Goal: Task Accomplishment & Management: Manage account settings

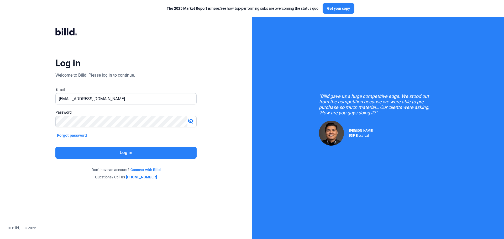
click at [190, 120] on mat-icon "visibility_off" at bounding box center [190, 121] width 6 height 6
click at [134, 153] on button "Log in" at bounding box center [125, 153] width 141 height 12
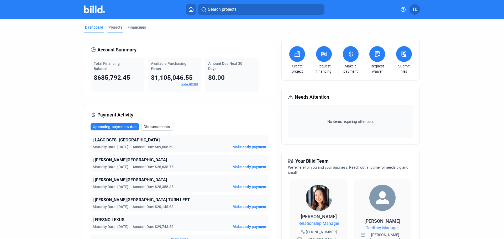
click at [113, 26] on div "Projects" at bounding box center [115, 27] width 14 height 5
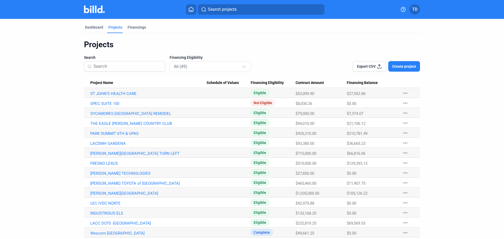
click at [125, 66] on input at bounding box center [127, 66] width 68 height 11
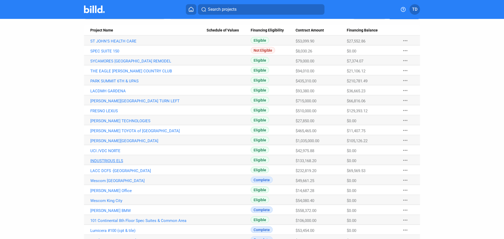
click at [114, 161] on link "INDUSTRIOUS ELS" at bounding box center [148, 160] width 116 height 5
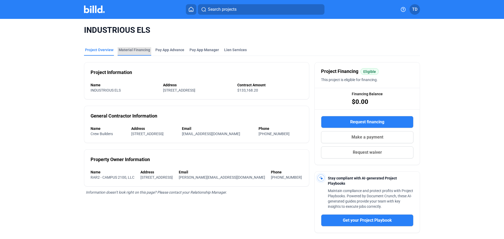
click at [137, 50] on div "Material Financing" at bounding box center [134, 49] width 31 height 5
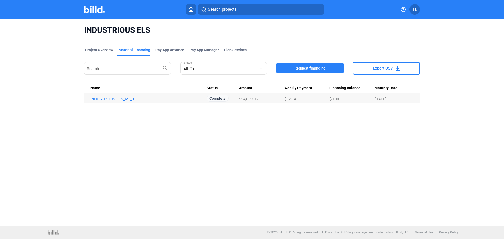
click at [130, 99] on link "INDUSTRIOUS ELS_MF_1" at bounding box center [148, 99] width 116 height 5
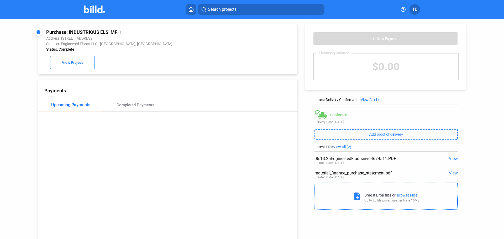
click at [385, 67] on div "$0.00" at bounding box center [385, 67] width 145 height 26
click at [370, 99] on span "View All (1)" at bounding box center [369, 100] width 18 height 4
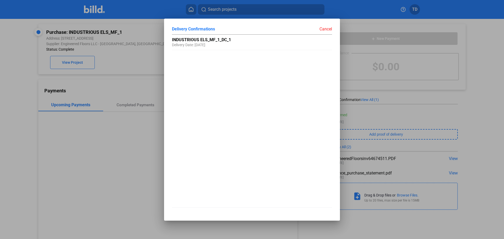
click at [126, 58] on div at bounding box center [252, 119] width 504 height 239
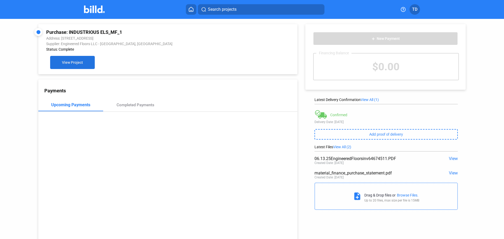
click at [73, 62] on span "View Project" at bounding box center [72, 63] width 21 height 4
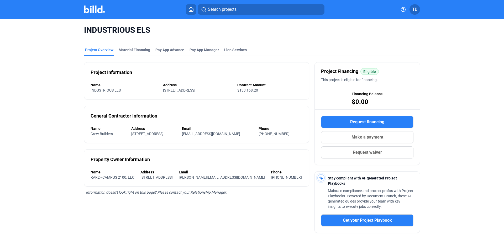
click at [381, 136] on span "Make a payment" at bounding box center [367, 137] width 32 height 6
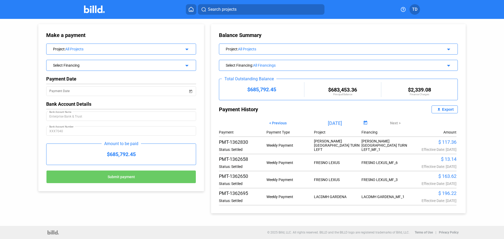
click at [160, 48] on div "All Projects" at bounding box center [120, 49] width 110 height 4
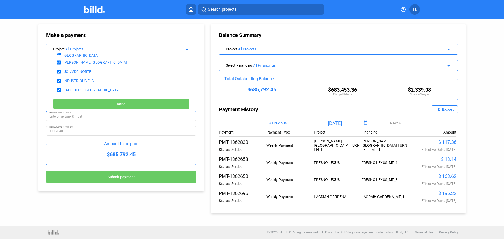
scroll to position [97, 0]
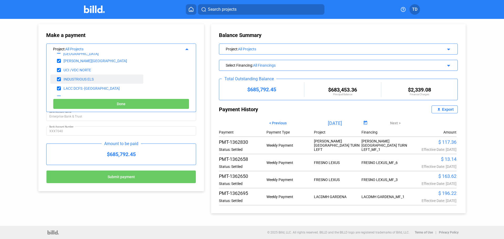
click at [80, 78] on div "INDUSTRIOUS ELS" at bounding box center [78, 79] width 30 height 4
click at [81, 78] on div "INDUSTRIOUS ELS" at bounding box center [78, 79] width 30 height 4
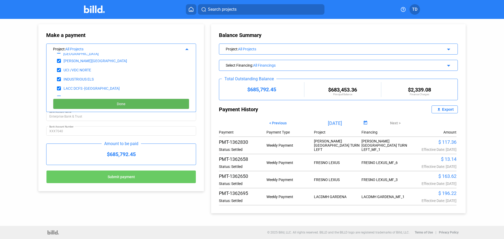
click at [131, 102] on button "Done" at bounding box center [121, 104] width 136 height 10
type input "[DATE]"
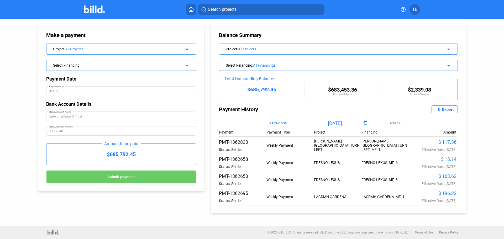
click at [110, 65] on div "Select Financing" at bounding box center [114, 64] width 123 height 5
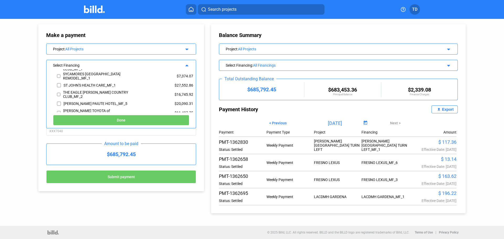
scroll to position [219, 0]
click at [188, 65] on mat-icon "arrow_drop_up" at bounding box center [186, 65] width 6 height 6
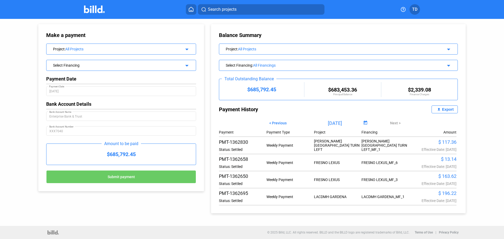
click at [75, 47] on div "All Projects" at bounding box center [120, 49] width 110 height 4
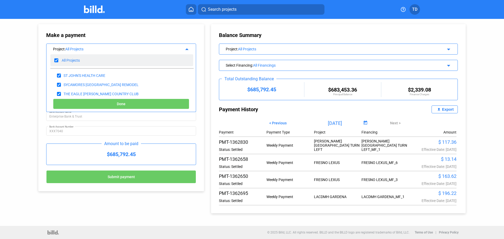
click at [57, 59] on input "checkbox" at bounding box center [56, 60] width 4 height 8
checkbox input "false"
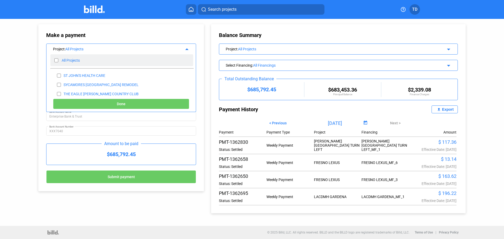
checkbox input "false"
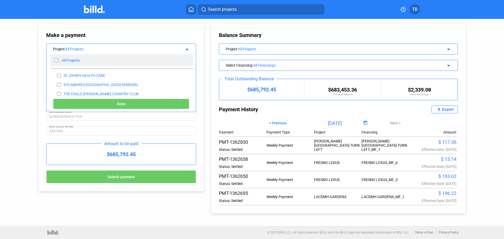
checkbox input "false"
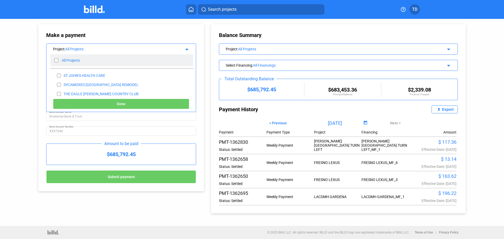
checkbox input "false"
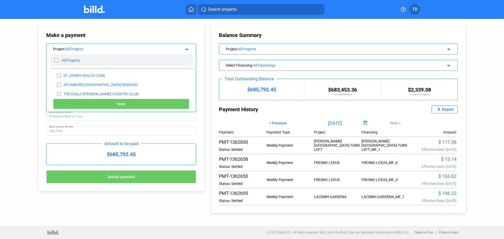
checkbox input "false"
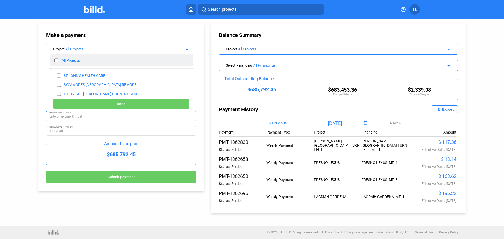
checkbox input "false"
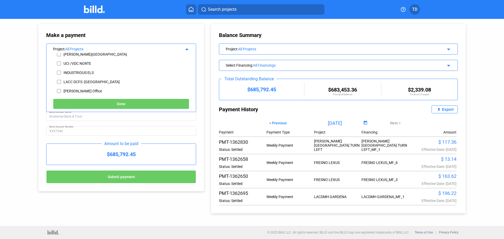
scroll to position [105, 0]
click at [59, 70] on input "checkbox" at bounding box center [59, 71] width 4 height 8
checkbox input "true"
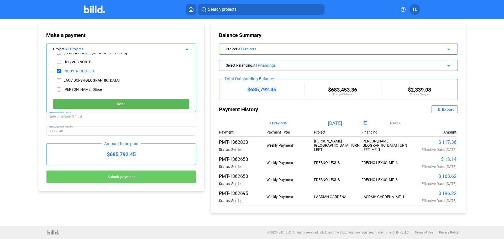
click at [133, 104] on button "Done" at bounding box center [121, 104] width 136 height 10
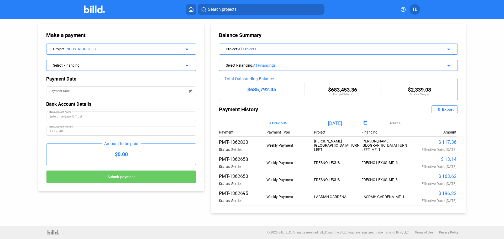
click at [86, 49] on div "INDUSTRIOUS ELS;" at bounding box center [120, 49] width 110 height 4
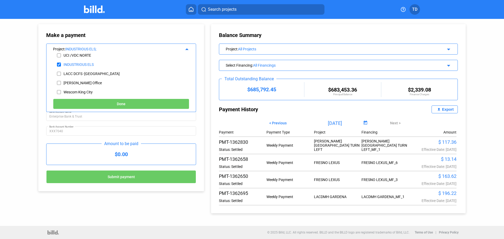
scroll to position [114, 0]
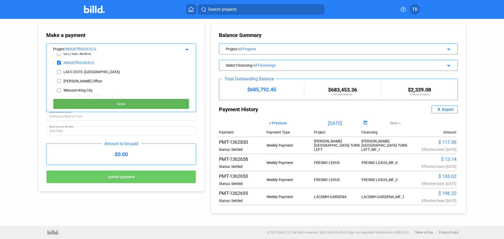
click at [120, 102] on span "Done" at bounding box center [121, 104] width 9 height 4
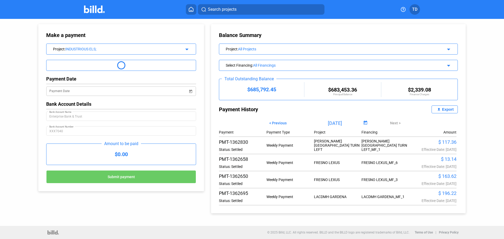
click at [190, 90] on span "Open calendar" at bounding box center [190, 88] width 13 height 13
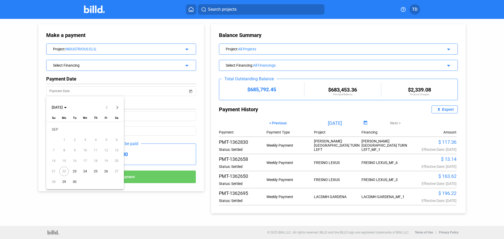
click at [74, 171] on span "23" at bounding box center [74, 171] width 9 height 9
type input "[DATE]"
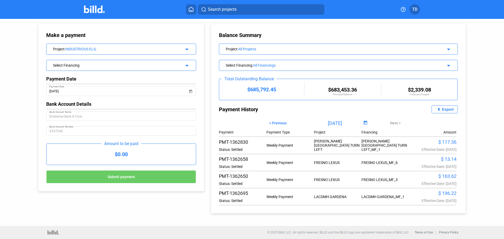
click at [190, 9] on icon at bounding box center [190, 9] width 5 height 5
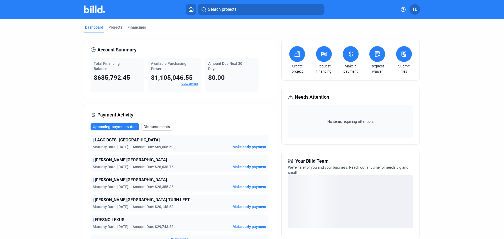
click at [417, 10] on span "TD" at bounding box center [414, 9] width 5 height 6
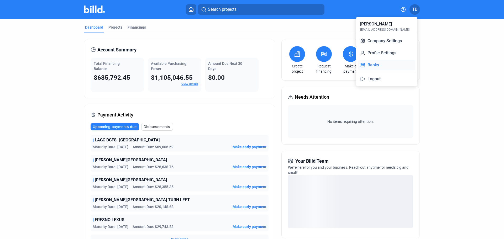
click at [381, 66] on button "Banks" at bounding box center [386, 65] width 57 height 10
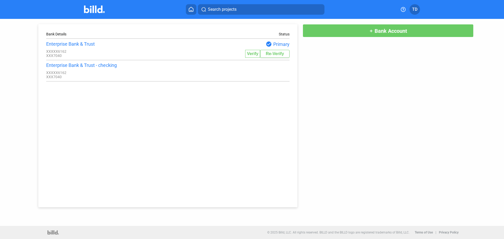
click at [374, 31] on span "add Bank Account" at bounding box center [388, 30] width 38 height 6
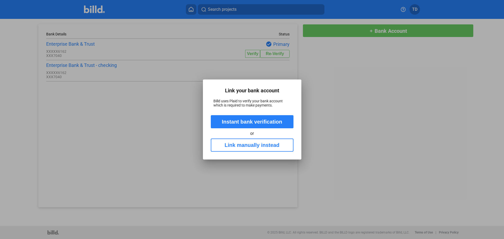
click at [265, 122] on button "Instant bank verification" at bounding box center [252, 121] width 83 height 13
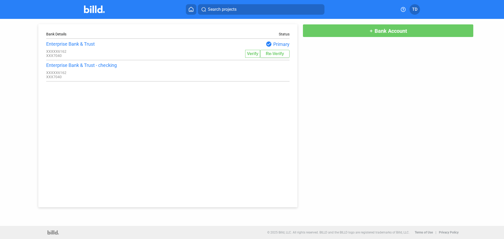
click at [383, 31] on span "Bank Account" at bounding box center [390, 31] width 33 height 6
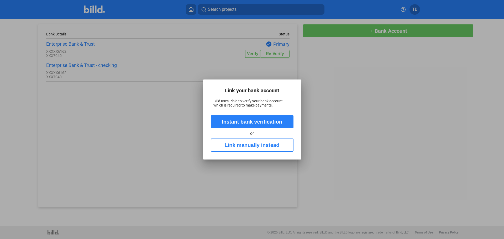
click at [251, 147] on button "Link manually instead" at bounding box center [252, 145] width 83 height 13
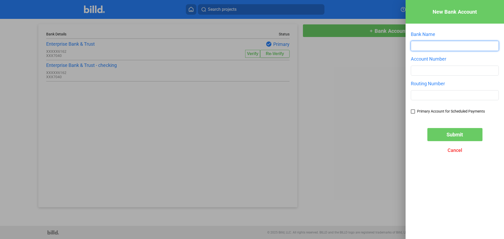
click at [431, 45] on input "text" at bounding box center [454, 45] width 87 height 9
type input "Beach Cities Commercial Bank"
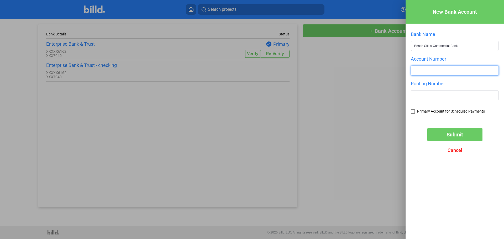
click at [439, 73] on input "number" at bounding box center [454, 70] width 87 height 9
type input "1005005763"
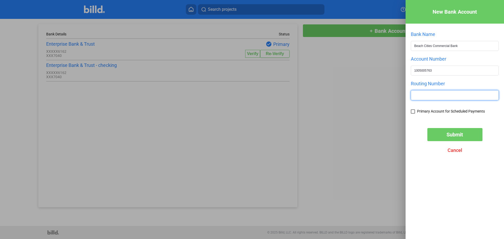
click at [431, 96] on input "text" at bounding box center [454, 94] width 87 height 9
type input "122245374"
click at [429, 118] on div "Bank Name Beach Cities Commercial Bank Account Number [FINANCIAL_ID] Routing Nu…" at bounding box center [455, 75] width 88 height 89
click at [444, 135] on button "Submit" at bounding box center [454, 134] width 55 height 13
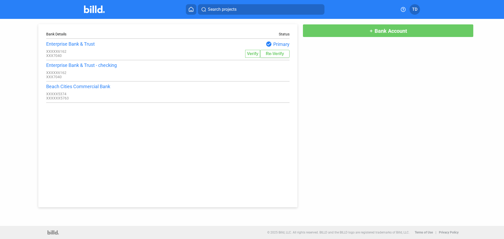
click at [190, 9] on icon at bounding box center [190, 9] width 5 height 5
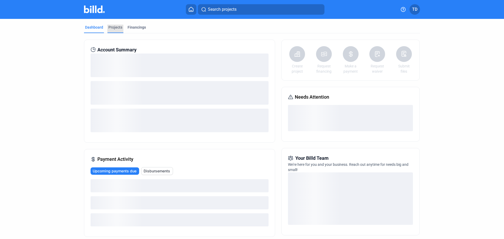
click at [115, 27] on div "Projects" at bounding box center [115, 27] width 14 height 5
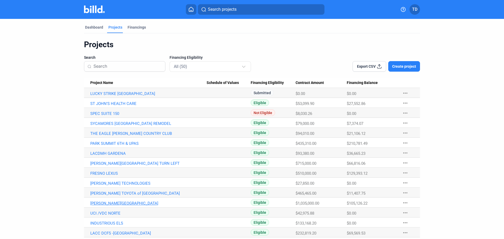
scroll to position [79, 0]
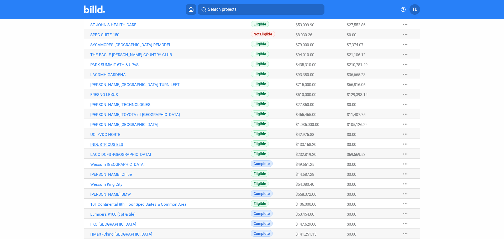
click at [107, 144] on link "INDUSTRIOUS ELS" at bounding box center [148, 144] width 116 height 5
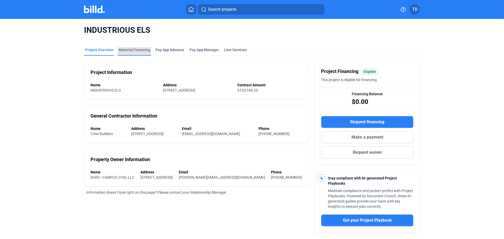
click at [137, 49] on div "Material Financing" at bounding box center [134, 49] width 31 height 5
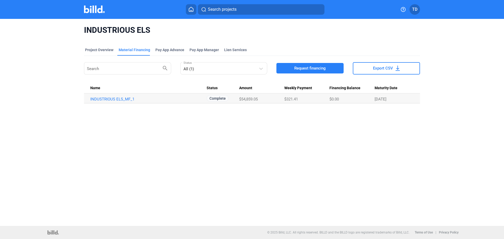
click at [189, 10] on icon at bounding box center [190, 9] width 5 height 5
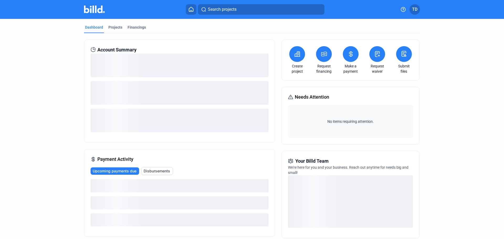
click at [349, 66] on link "Make a payment" at bounding box center [350, 68] width 18 height 10
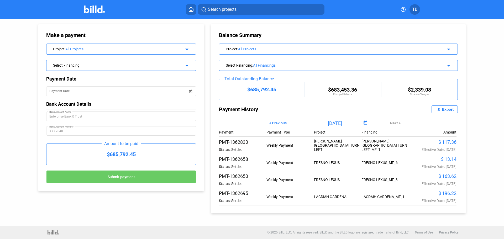
click at [188, 49] on mat-icon "arrow_drop_down" at bounding box center [186, 48] width 6 height 6
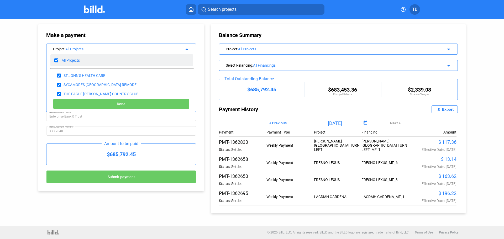
click at [56, 60] on input "checkbox" at bounding box center [56, 60] width 4 height 8
checkbox input "false"
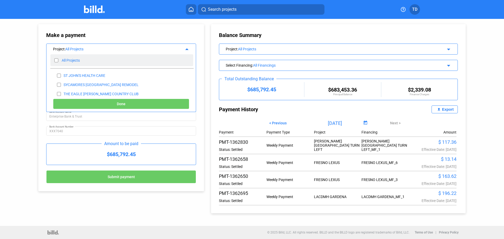
checkbox input "false"
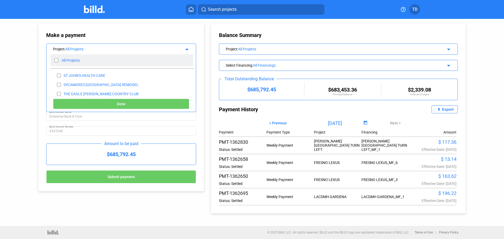
checkbox input "false"
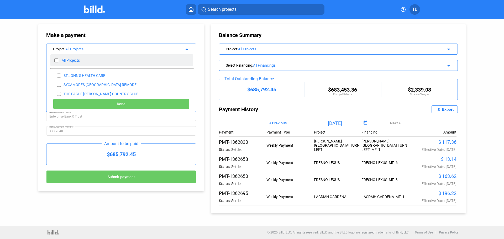
checkbox input "false"
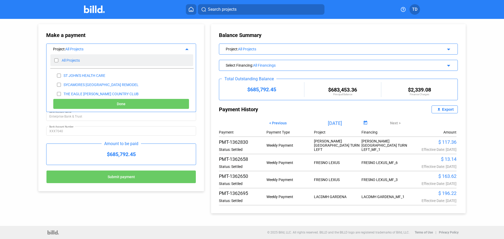
checkbox input "false"
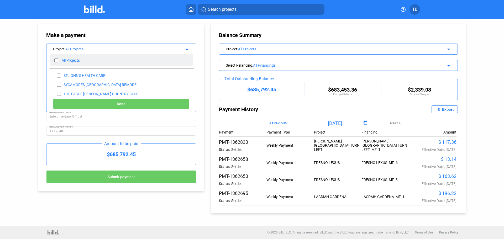
checkbox input "false"
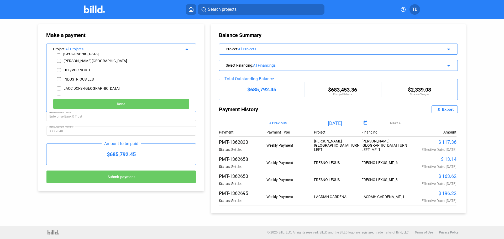
scroll to position [100, 0]
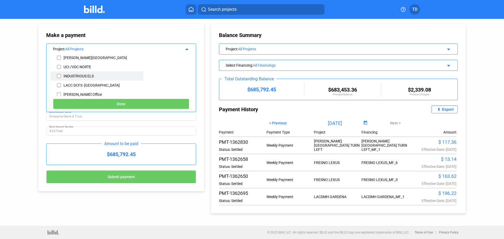
click at [58, 75] on input "checkbox" at bounding box center [59, 76] width 4 height 8
checkbox input "true"
click at [124, 105] on span "Done" at bounding box center [121, 104] width 9 height 4
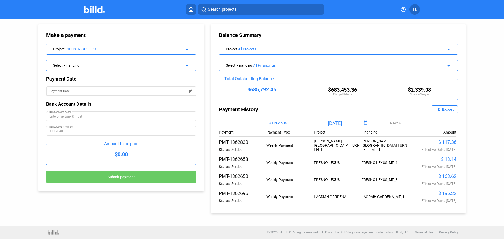
click at [191, 92] on span "Open calendar" at bounding box center [190, 88] width 13 height 13
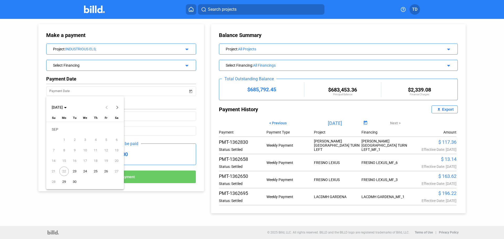
click at [74, 171] on span "23" at bounding box center [74, 171] width 9 height 9
type input "[DATE]"
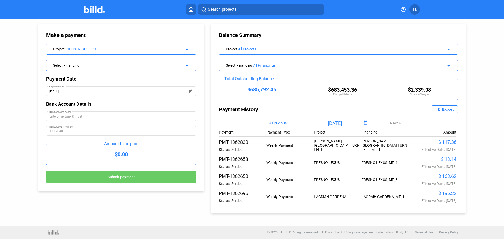
click at [84, 120] on div "Enterprise Bank & Trust Bank Account Name" at bounding box center [120, 115] width 143 height 10
click at [190, 9] on icon at bounding box center [190, 9] width 5 height 5
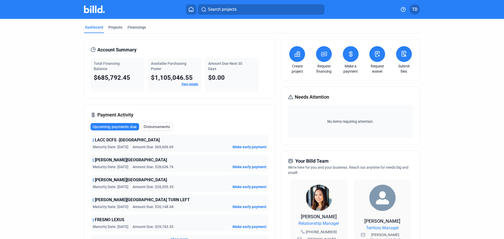
click at [417, 12] on button "TD" at bounding box center [414, 9] width 10 height 10
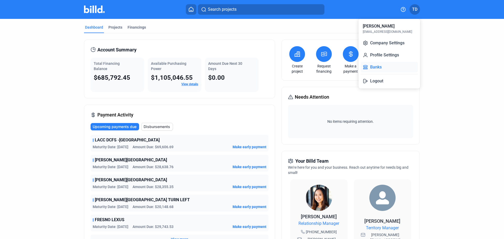
click at [380, 65] on button "Banks" at bounding box center [388, 67] width 57 height 10
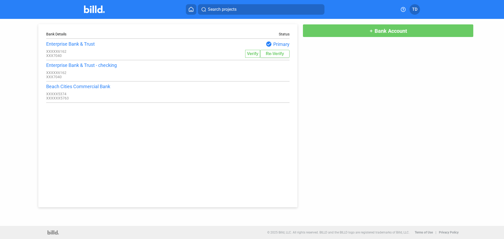
click at [96, 88] on div "Beach Cities Commercial Bank" at bounding box center [106, 87] width 121 height 6
click at [65, 88] on div "Beach Cities Commercial Bank" at bounding box center [106, 87] width 121 height 6
click at [93, 100] on div "XXXXXX5763" at bounding box center [106, 98] width 121 height 4
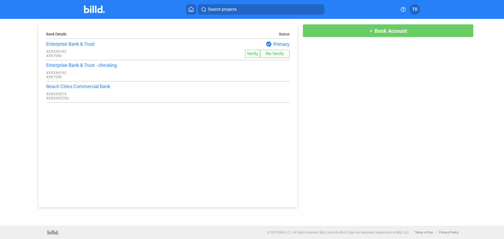
click at [147, 100] on div "XXXXXX5763" at bounding box center [106, 98] width 121 height 4
click at [68, 88] on div "Beach Cities Commercial Bank" at bounding box center [106, 87] width 121 height 6
click at [416, 8] on span "TD" at bounding box center [414, 9] width 5 height 6
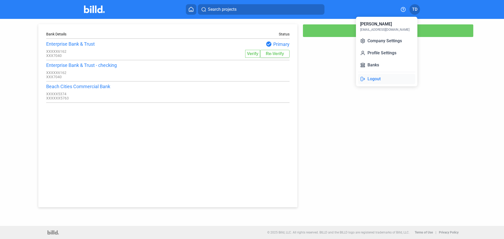
click at [379, 79] on button "Logout" at bounding box center [386, 79] width 57 height 10
